Goal: Navigation & Orientation: Understand site structure

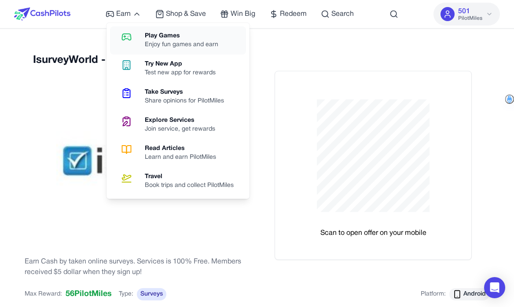
click at [161, 40] on div "Enjoy fun games and earn" at bounding box center [185, 44] width 81 height 9
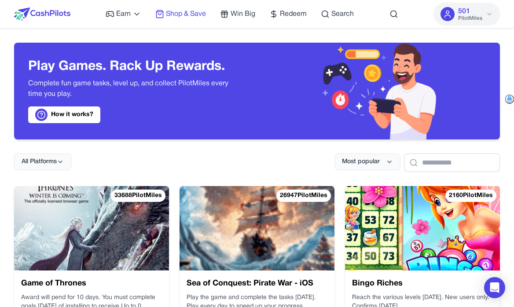
click at [195, 16] on span "Shop & Save" at bounding box center [186, 14] width 40 height 11
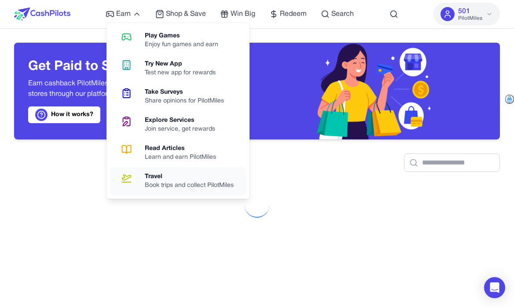
click at [164, 182] on div "Book trips and collect PilotMiles" at bounding box center [193, 185] width 96 height 9
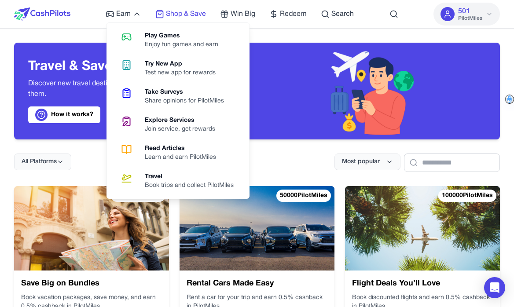
click at [170, 13] on span "Shop & Save" at bounding box center [186, 14] width 40 height 11
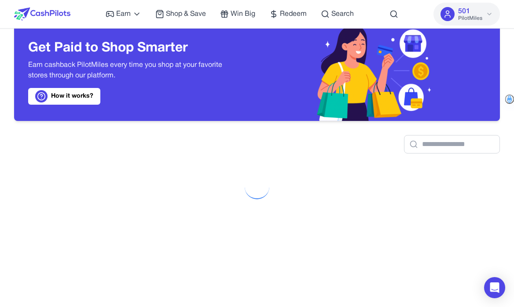
scroll to position [19, 0]
